Goal: Task Accomplishment & Management: Manage account settings

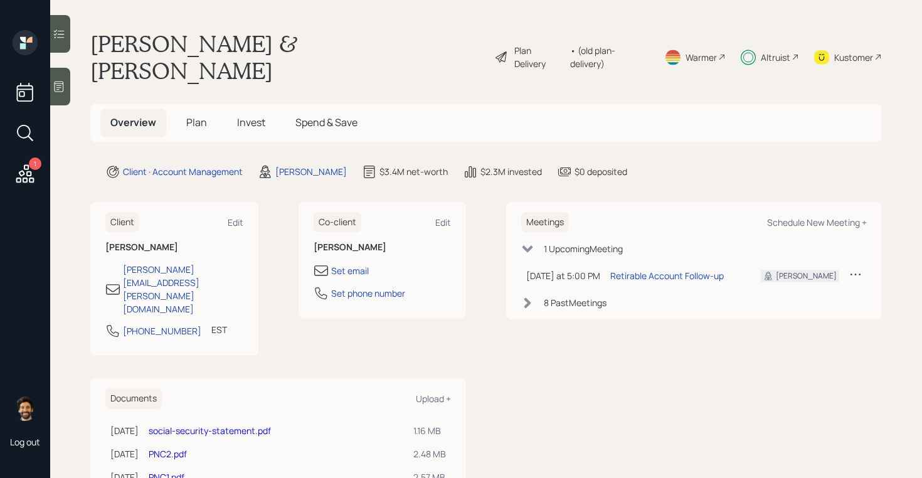
click at [606, 44] on div "• (old plan-delivery)" at bounding box center [609, 57] width 79 height 26
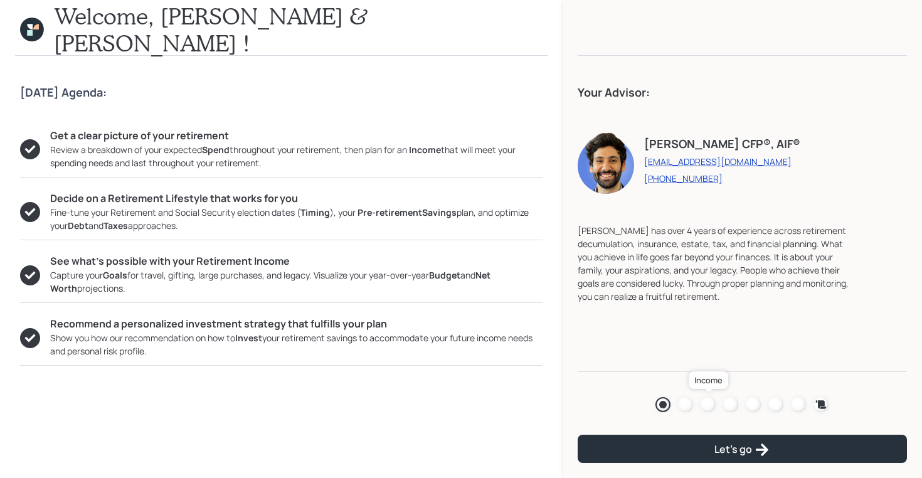
click at [705, 401] on div at bounding box center [707, 404] width 15 height 15
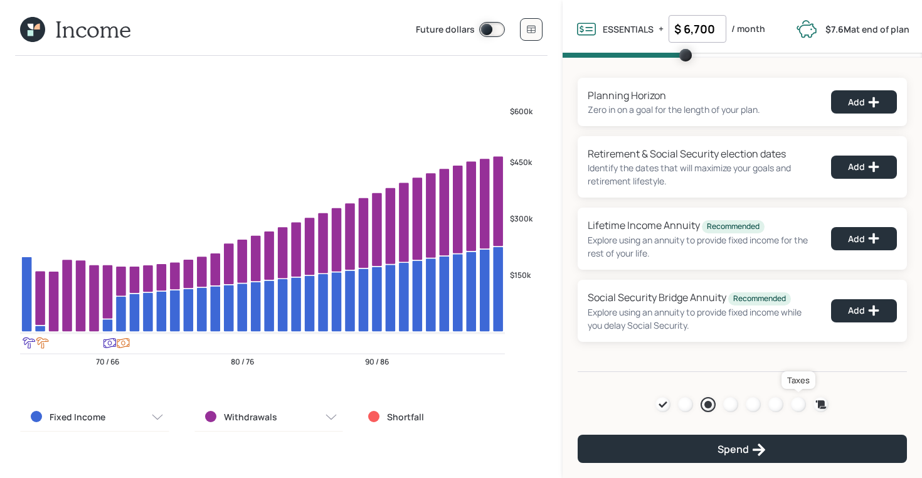
click at [801, 406] on div at bounding box center [798, 404] width 15 height 15
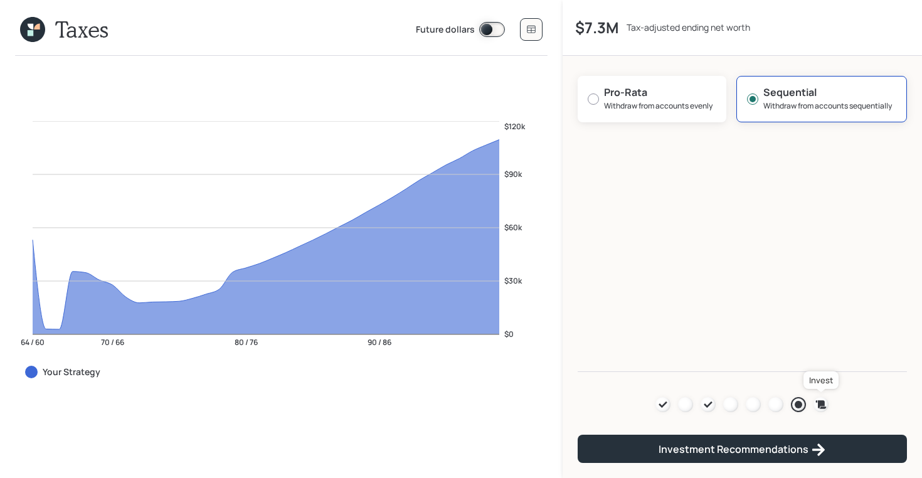
click at [818, 405] on icon at bounding box center [821, 404] width 11 height 8
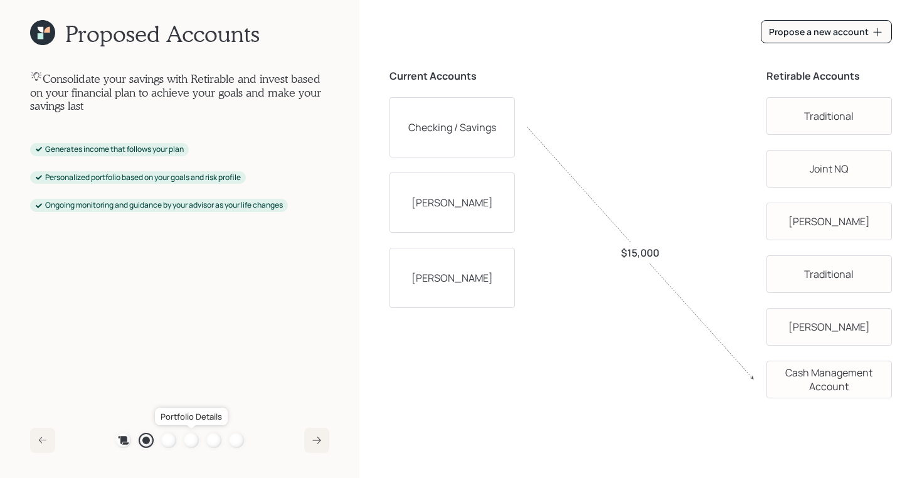
click at [192, 441] on div at bounding box center [191, 440] width 15 height 15
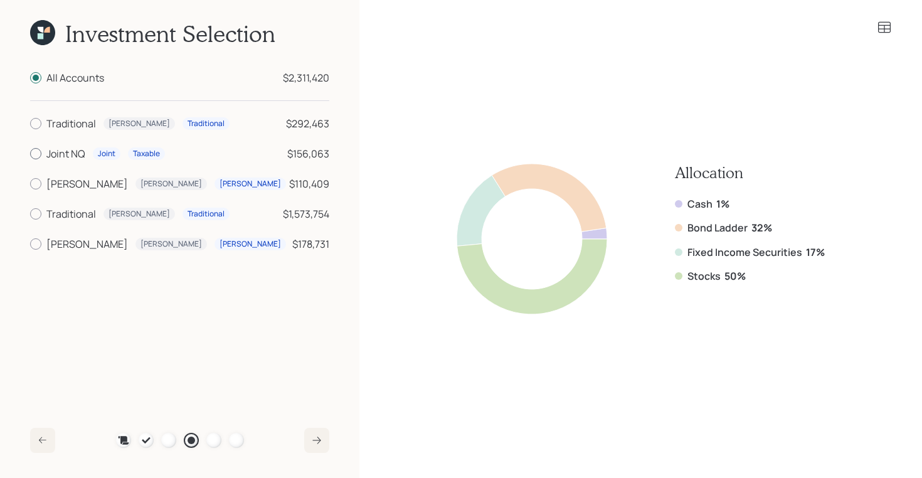
click at [39, 153] on div at bounding box center [35, 153] width 11 height 11
click at [30, 154] on input "Joint NQ Joint Taxable $156,063" at bounding box center [29, 154] width 1 height 1
radio input "true"
radio input "false"
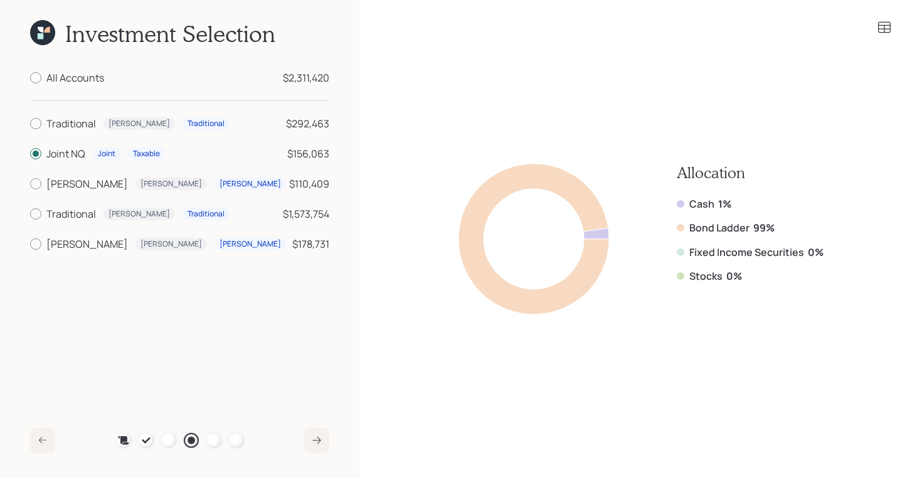
click at [885, 25] on icon at bounding box center [884, 27] width 13 height 11
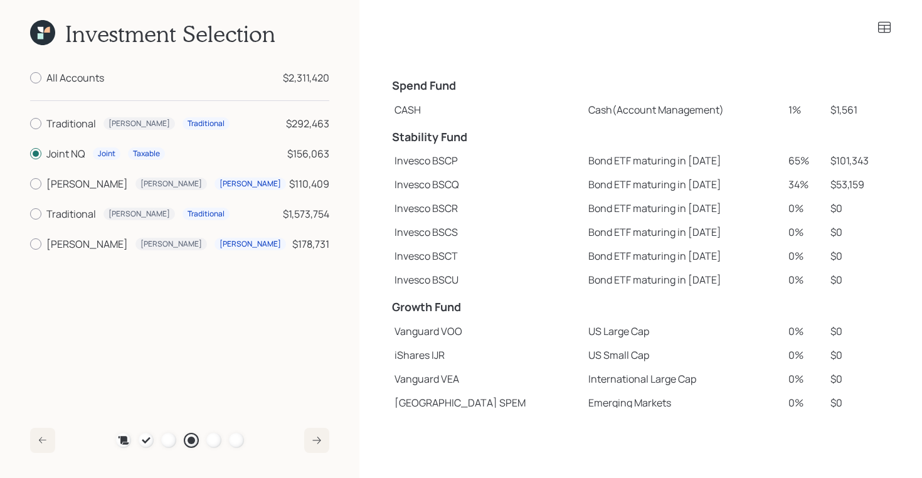
click at [885, 25] on icon at bounding box center [884, 27] width 13 height 11
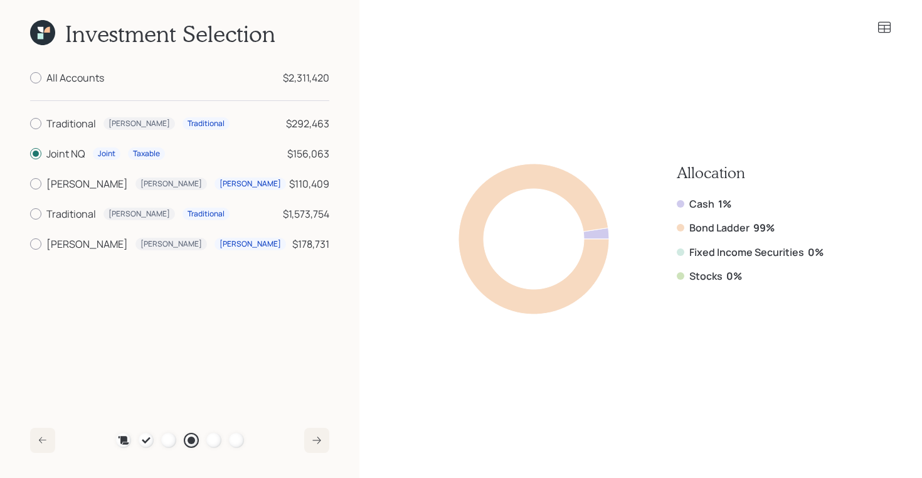
click at [39, 33] on icon at bounding box center [42, 32] width 25 height 25
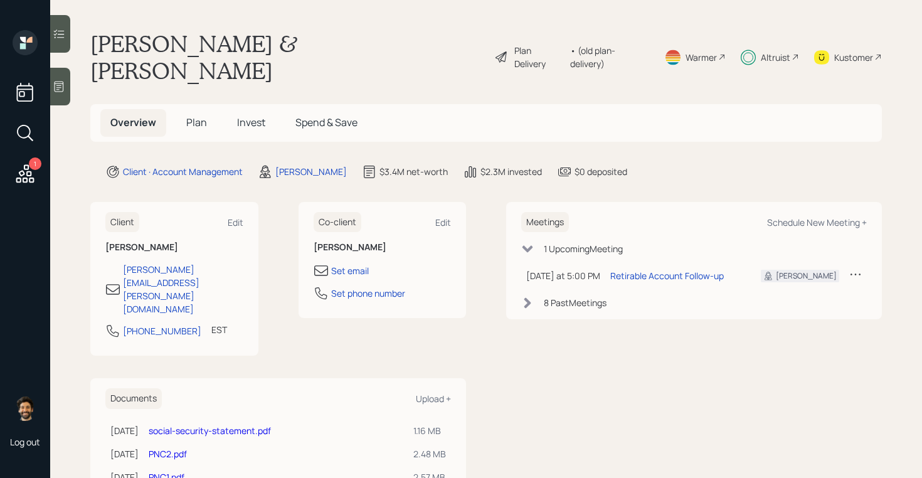
click at [199, 115] on span "Plan" at bounding box center [196, 122] width 21 height 14
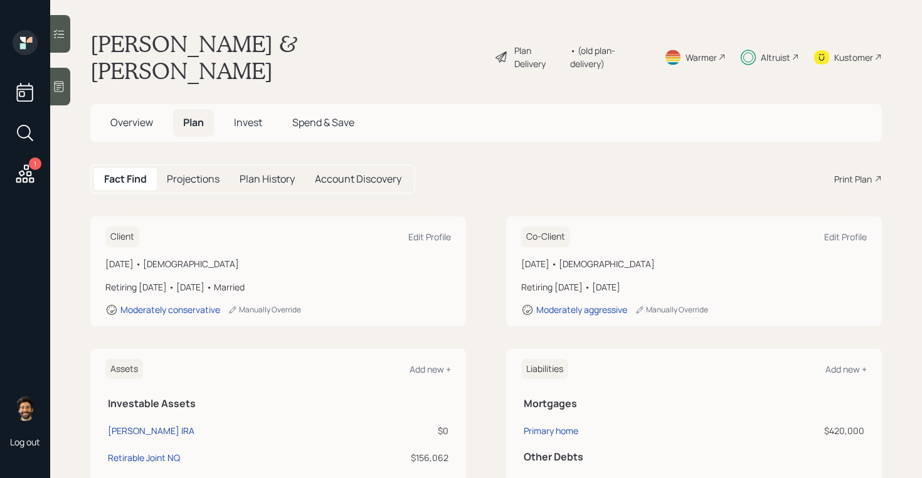
click at [248, 115] on span "Invest" at bounding box center [248, 122] width 28 height 14
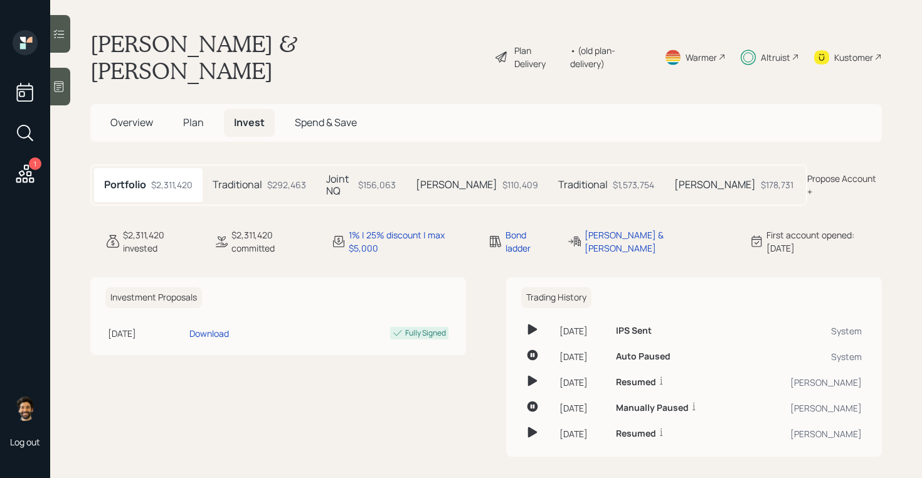
click at [368, 168] on div "Joint NQ $156,063" at bounding box center [361, 185] width 90 height 34
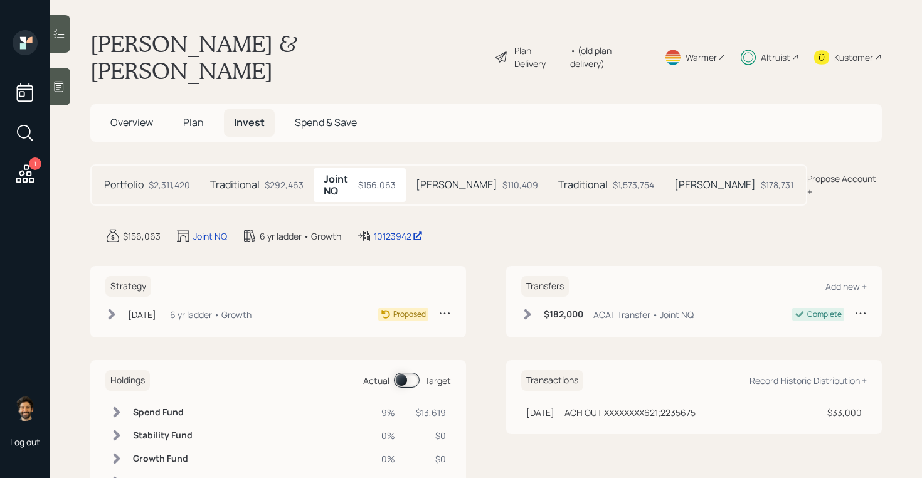
click at [286, 178] on div "$292,463" at bounding box center [284, 184] width 39 height 13
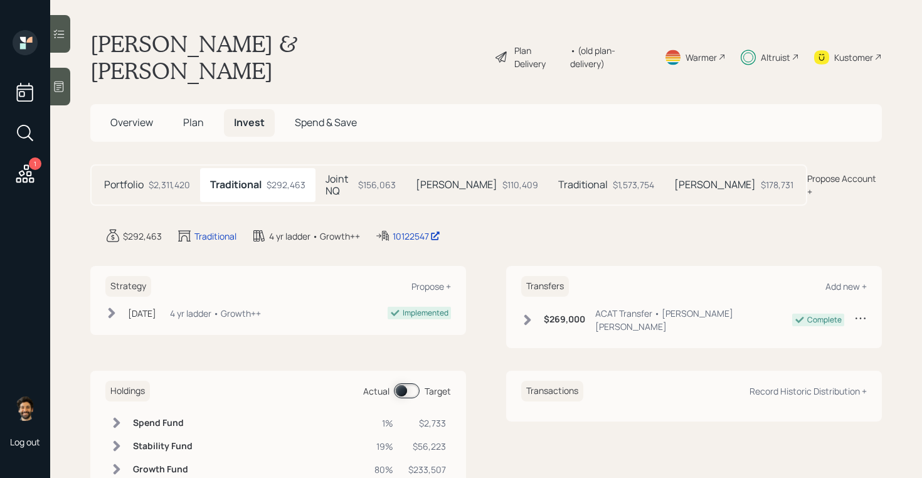
click at [502, 178] on div "$110,409" at bounding box center [520, 184] width 36 height 13
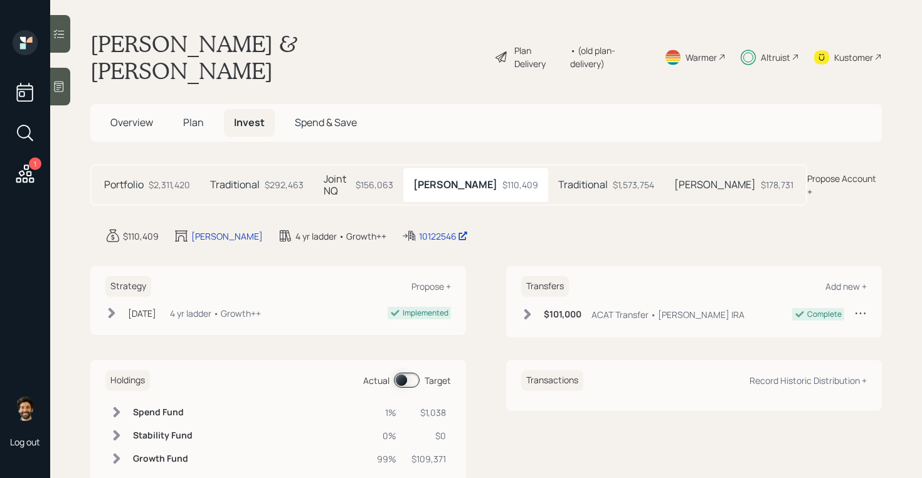
click at [558, 179] on h5 "Traditional" at bounding box center [583, 185] width 50 height 12
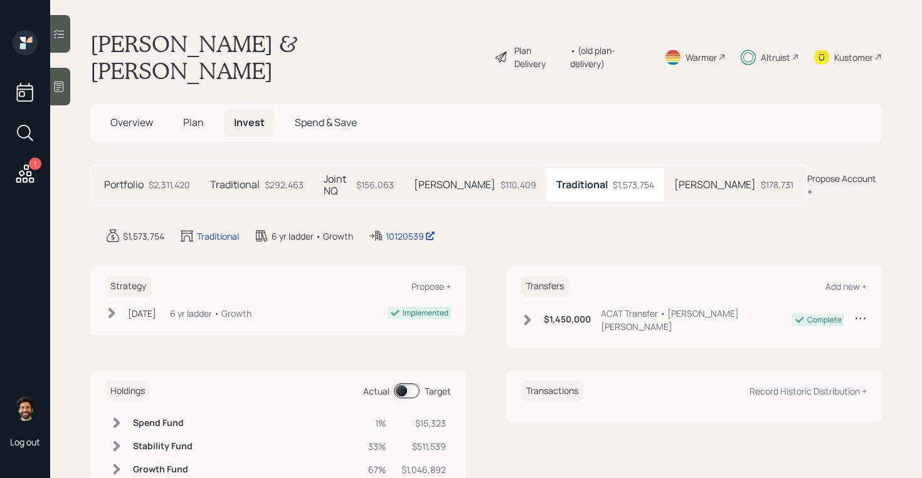
click at [760, 178] on div "$178,731" at bounding box center [776, 184] width 33 height 13
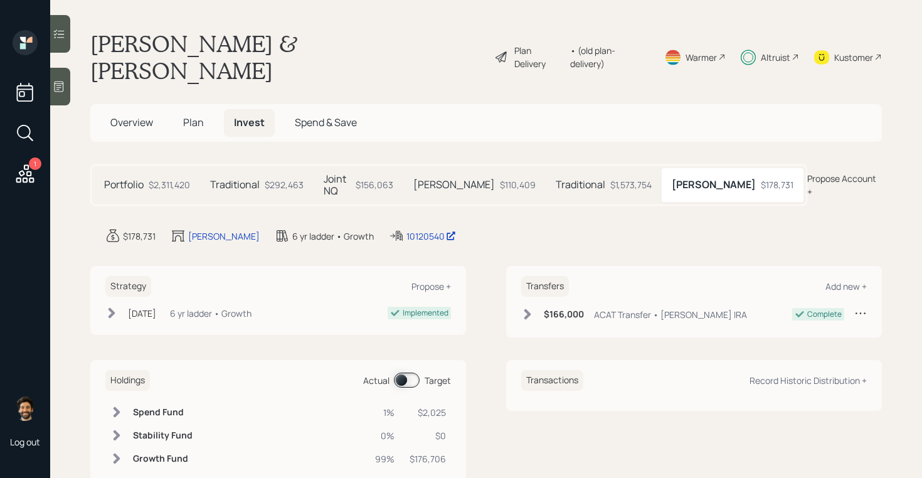
click at [607, 51] on div "Plan Delivery • (old plan-delivery)" at bounding box center [572, 57] width 156 height 54
click at [604, 44] on div "• (old plan-delivery)" at bounding box center [609, 57] width 79 height 26
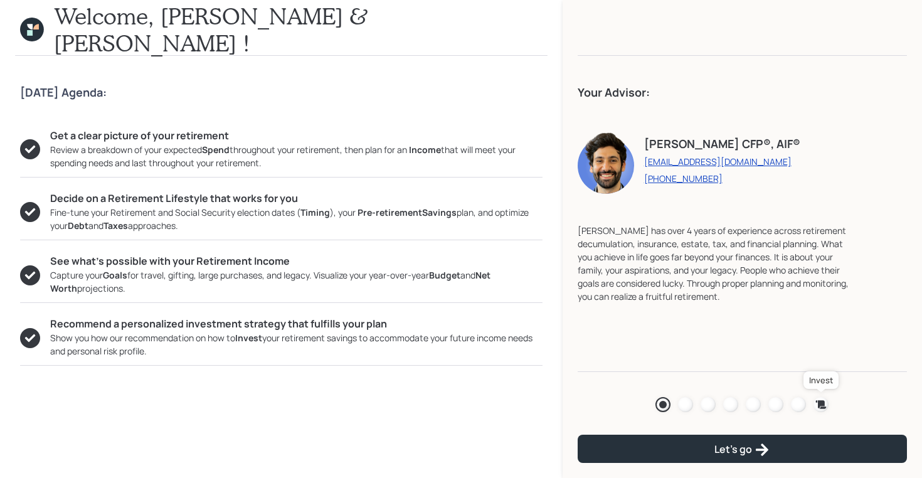
click at [816, 399] on icon at bounding box center [820, 404] width 13 height 13
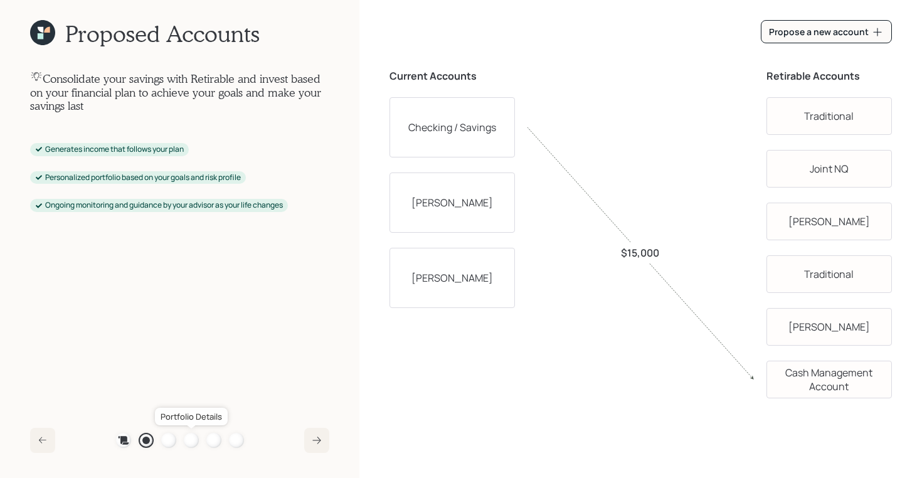
click at [193, 442] on div at bounding box center [191, 440] width 15 height 15
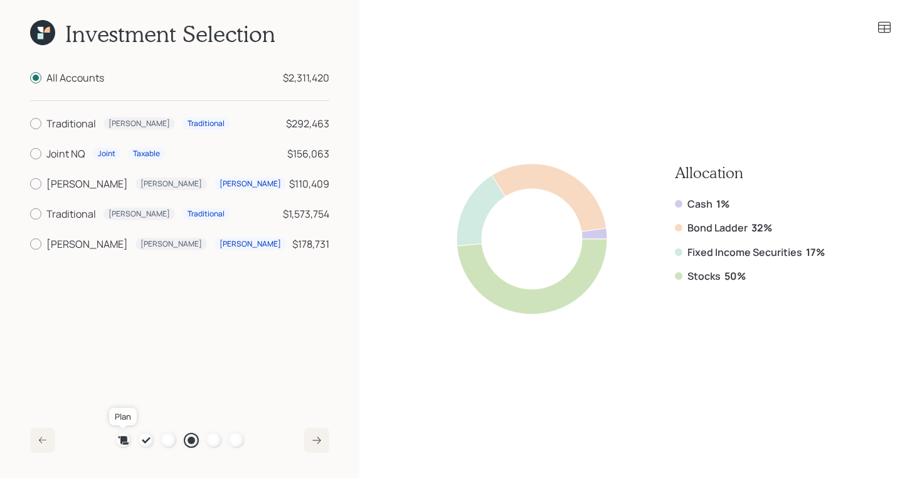
click at [116, 444] on link at bounding box center [123, 440] width 15 height 15
click at [122, 441] on icon at bounding box center [123, 440] width 11 height 8
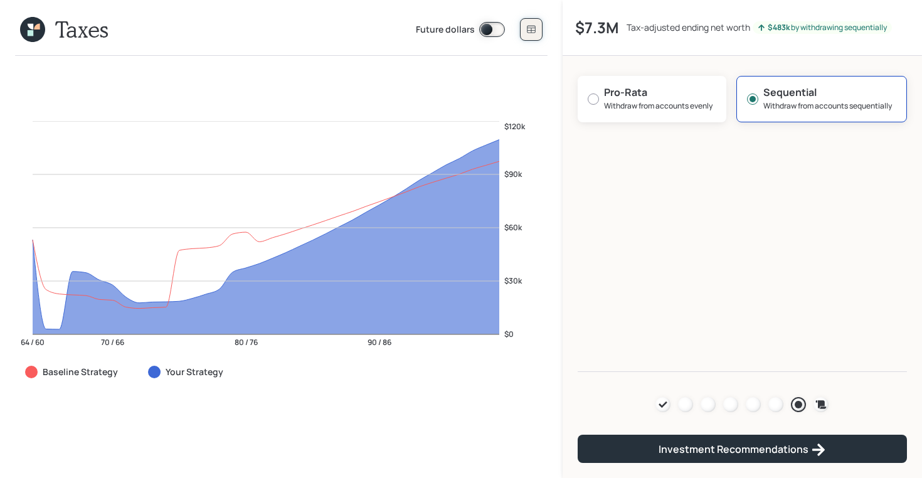
click at [524, 27] on button at bounding box center [531, 29] width 23 height 23
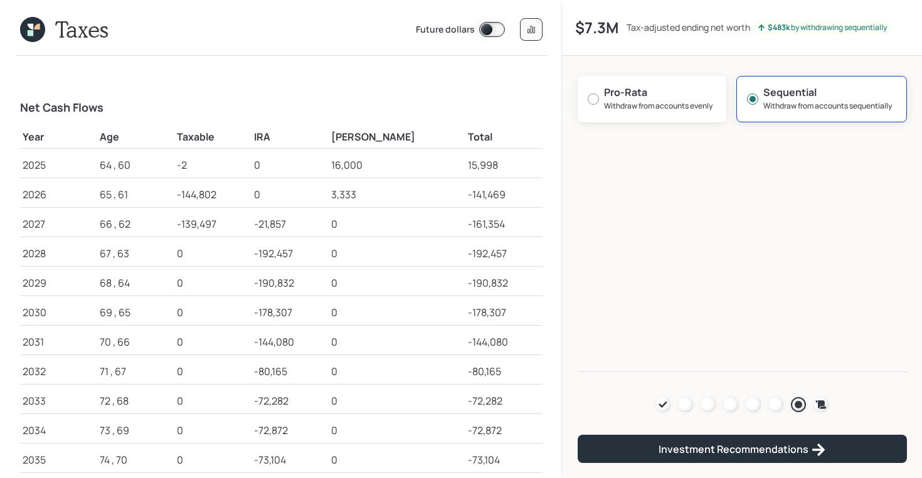
click at [26, 29] on icon at bounding box center [32, 29] width 25 height 25
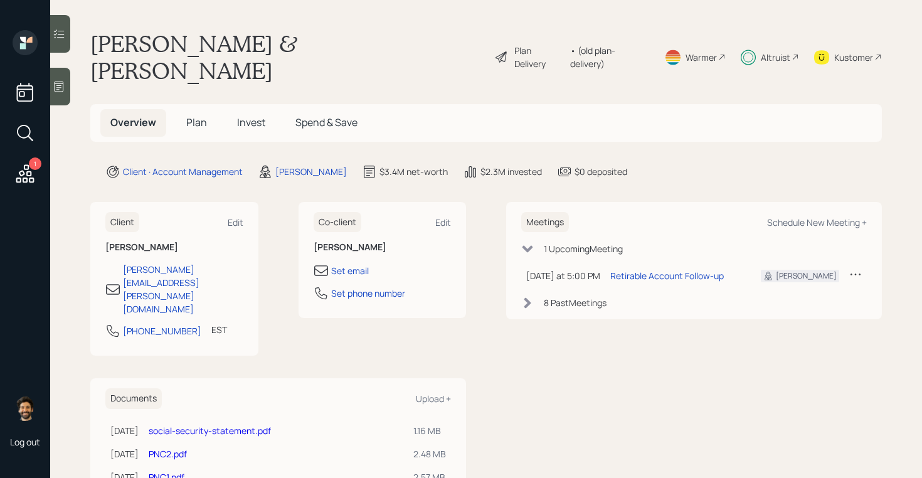
click at [199, 109] on h5 "Plan" at bounding box center [196, 122] width 41 height 27
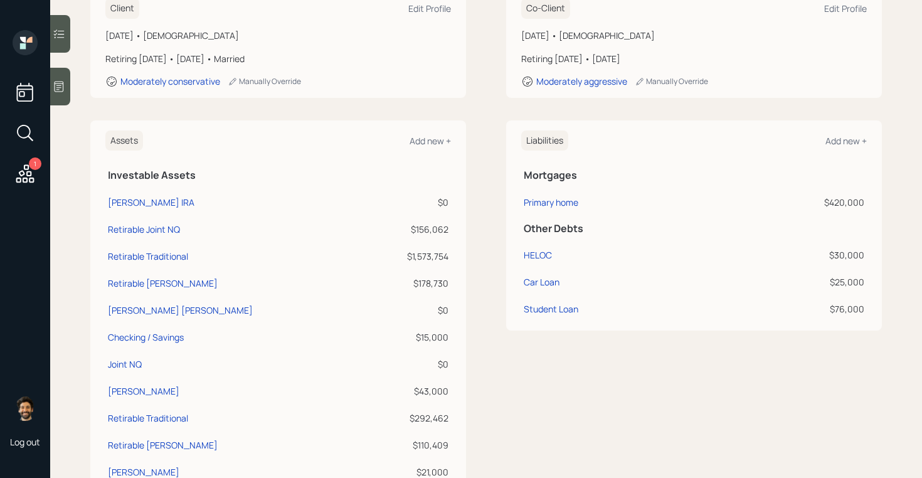
scroll to position [230, 0]
click at [144, 382] on div "[PERSON_NAME]" at bounding box center [143, 388] width 71 height 13
select select "taxable"
select select "balanced"
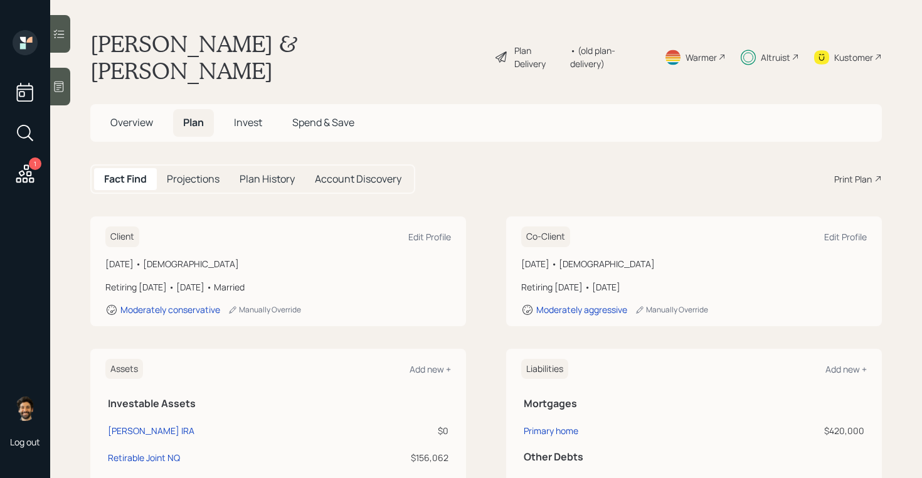
click at [617, 46] on div "• (old plan-delivery)" at bounding box center [609, 57] width 79 height 26
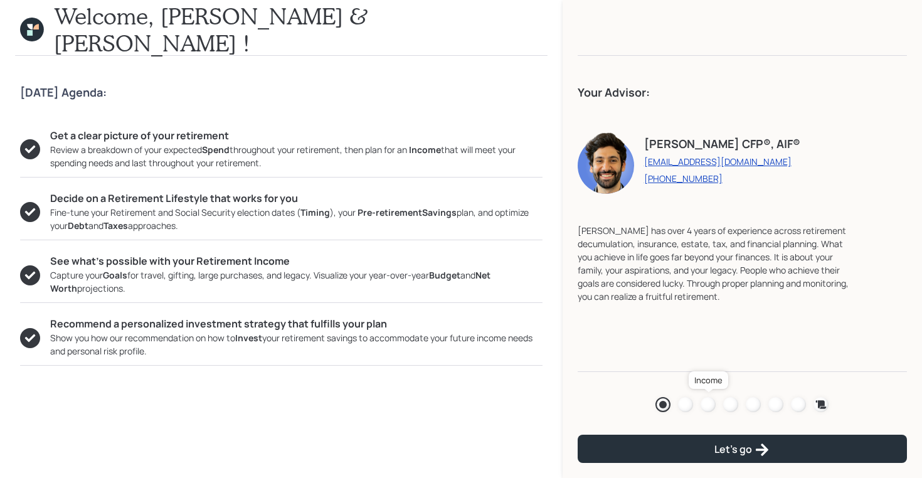
click at [707, 405] on div at bounding box center [707, 404] width 15 height 15
